Goal: Download file/media

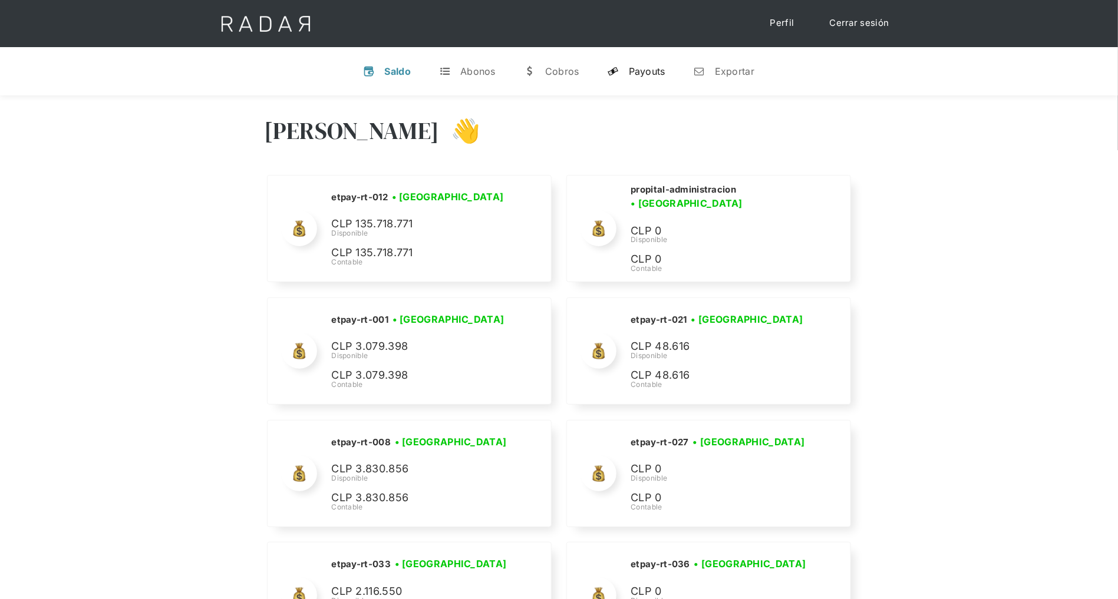
click at [639, 63] on link "y Payouts" at bounding box center [636, 71] width 77 height 31
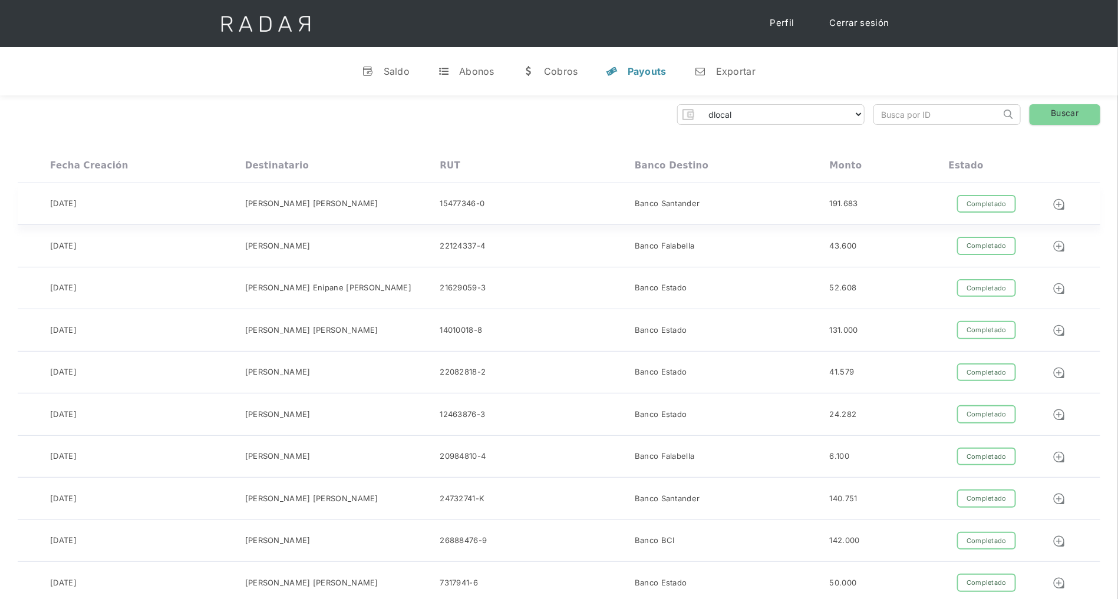
click at [989, 206] on div "Completado" at bounding box center [986, 204] width 59 height 18
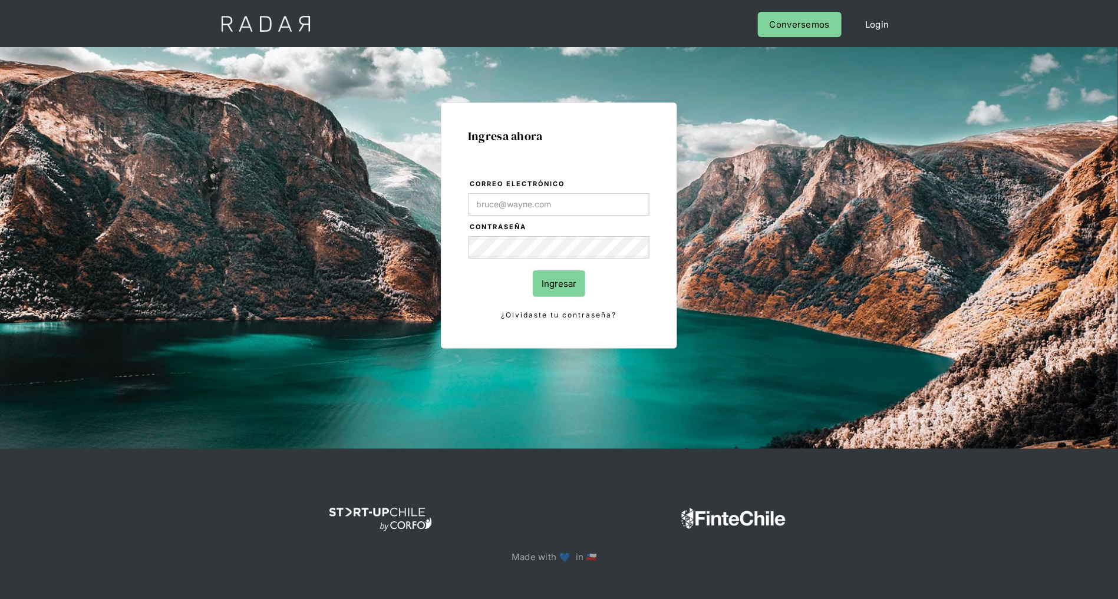
click at [559, 599] on com-1password-button at bounding box center [559, 607] width 0 height 0
type input "daniela@somosradar.com"
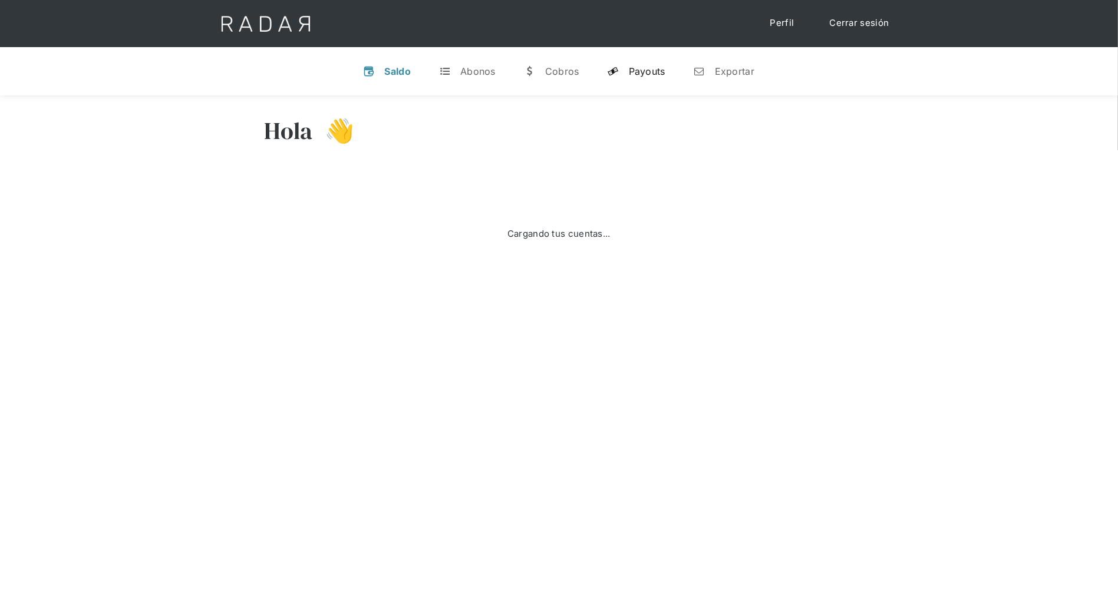
select select "dlocal"
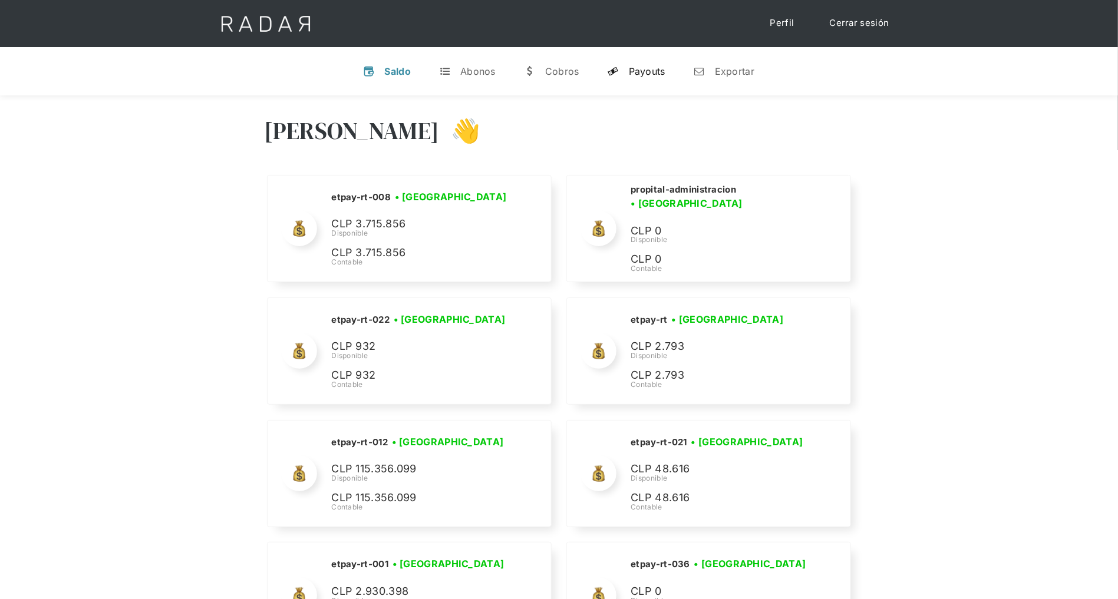
click at [650, 75] on div "Payouts" at bounding box center [647, 71] width 37 height 12
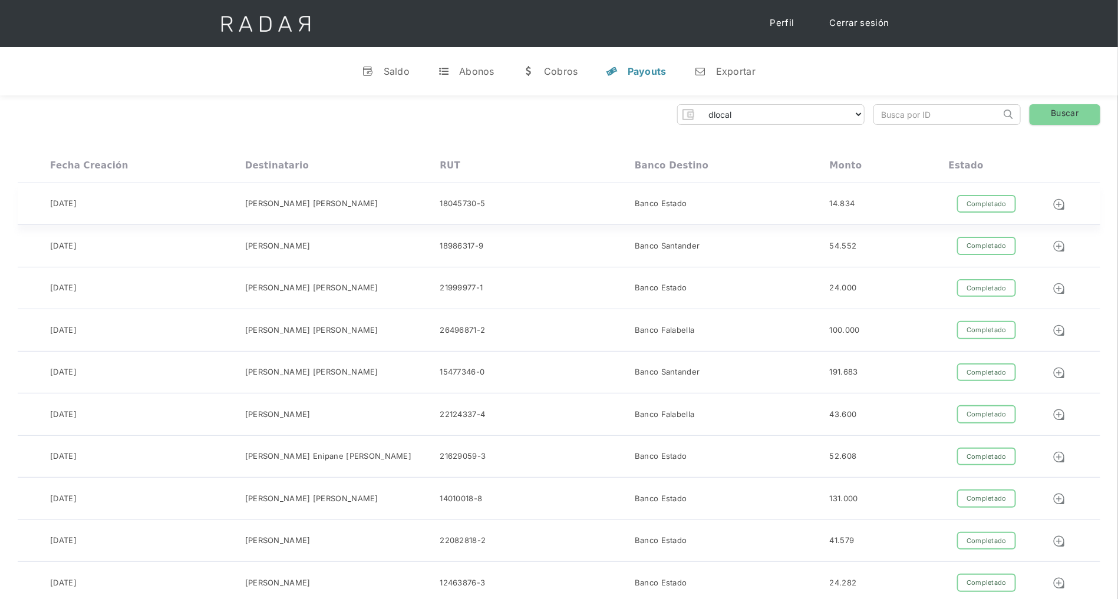
click at [994, 199] on div "Completado" at bounding box center [986, 204] width 59 height 18
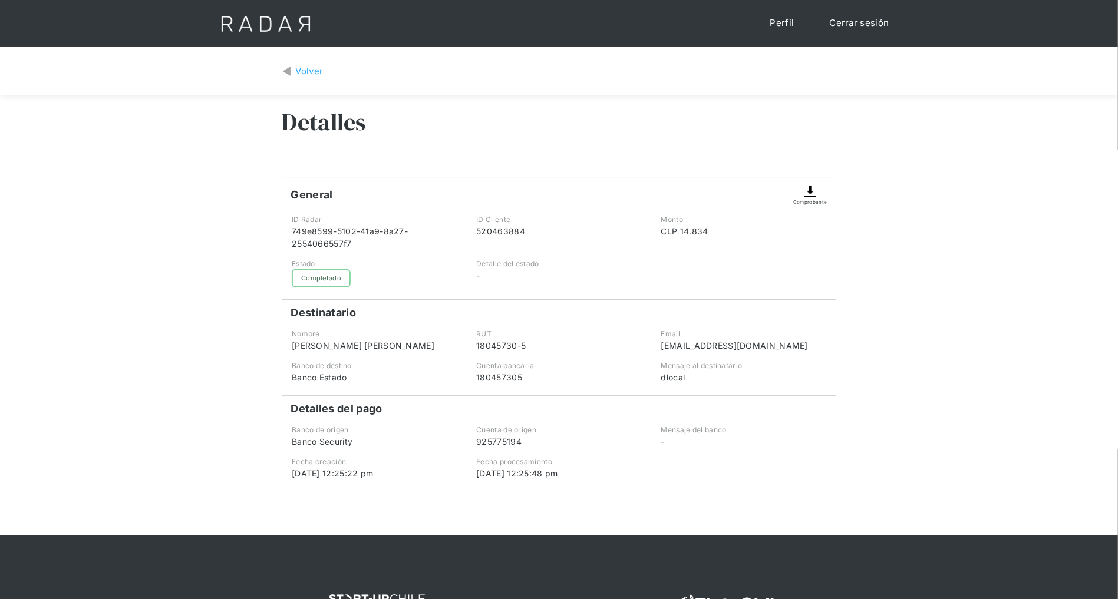
click at [812, 196] on img at bounding box center [810, 192] width 14 height 14
click at [810, 197] on img at bounding box center [810, 192] width 14 height 14
click at [806, 194] on img at bounding box center [810, 192] width 14 height 14
click at [297, 67] on div "Volver" at bounding box center [310, 72] width 28 height 14
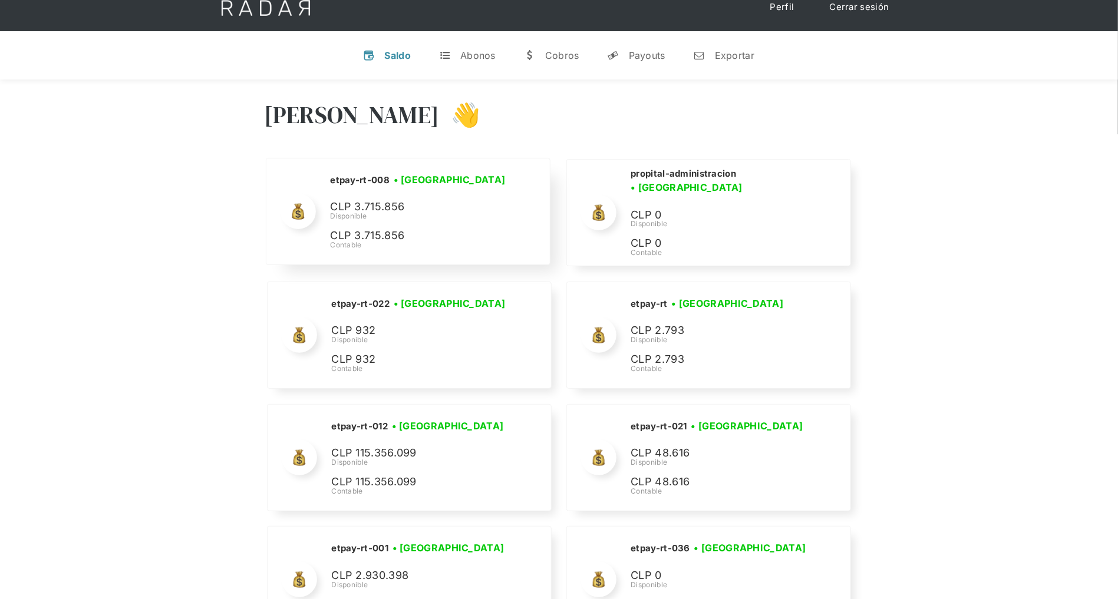
scroll to position [18, 0]
